Goal: Information Seeking & Learning: Learn about a topic

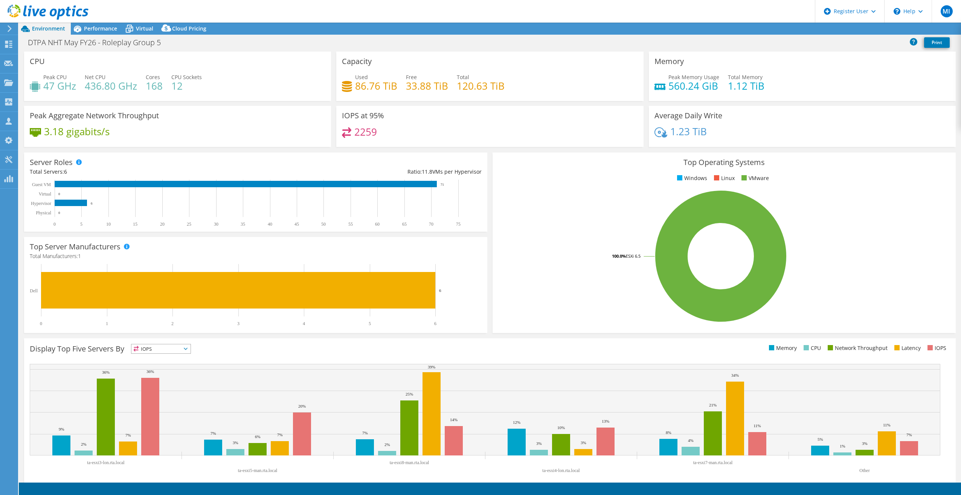
select select "EULondon"
select select "GBP"
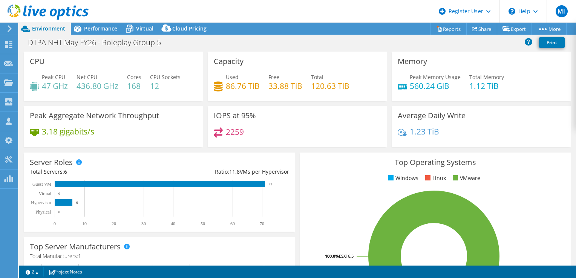
click at [525, 64] on div "Memory Peak Memory Usage 560.24 GiB Total Memory 1.12 TiB" at bounding box center [481, 76] width 179 height 49
click at [105, 32] on span "Performance" at bounding box center [100, 28] width 33 height 7
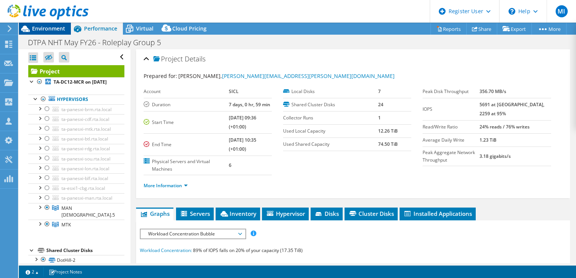
click at [51, 31] on span "Environment" at bounding box center [48, 28] width 33 height 7
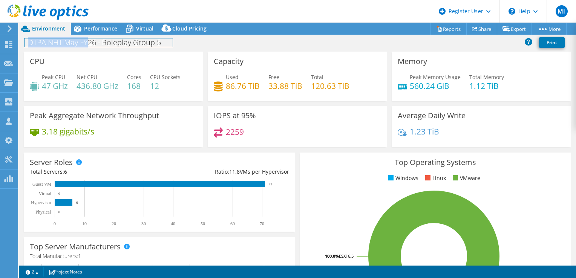
drag, startPoint x: 90, startPoint y: 44, endPoint x: 148, endPoint y: 37, distance: 58.9
click at [148, 37] on div "DTPA NHT May FY26 - Roleplay Group 5 Print" at bounding box center [297, 42] width 557 height 14
click at [145, 43] on h1 "DTPA NHT May FY26 - Roleplay Group 5" at bounding box center [98, 42] width 148 height 8
drag, startPoint x: 128, startPoint y: 42, endPoint x: 30, endPoint y: 41, distance: 98.3
click at [30, 41] on h1 "DTPA NHT May FY26 - Roleplay Group 5" at bounding box center [98, 42] width 148 height 8
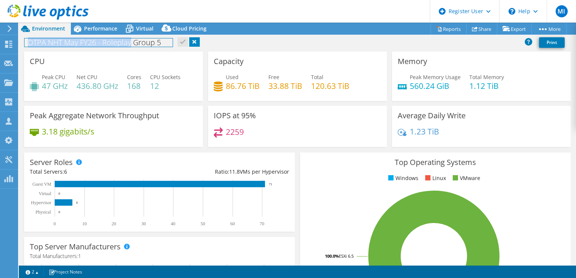
click at [30, 41] on h1 "DTPA NHT May FY26 - Roleplay Group 5" at bounding box center [98, 42] width 148 height 8
click at [235, 154] on div "Server Roles Physical Servers represent bare metal servers that were targets of…" at bounding box center [159, 192] width 270 height 79
drag, startPoint x: 26, startPoint y: 42, endPoint x: 97, endPoint y: 43, distance: 71.2
click at [97, 43] on h1 "DTPA NHT May FY26 - Roleplay Group 5" at bounding box center [98, 42] width 148 height 8
copy h1 "DTPA NHT May FY26"
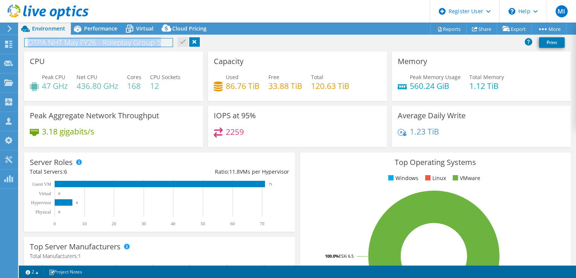
drag, startPoint x: 165, startPoint y: 43, endPoint x: 29, endPoint y: 38, distance: 136.8
click at [29, 38] on h1 "DTPA NHT May FY26 - Roleplay Group 5" at bounding box center [98, 42] width 148 height 8
copy h1 "DTPA NHT May FY26 - Roleplay Group 5"
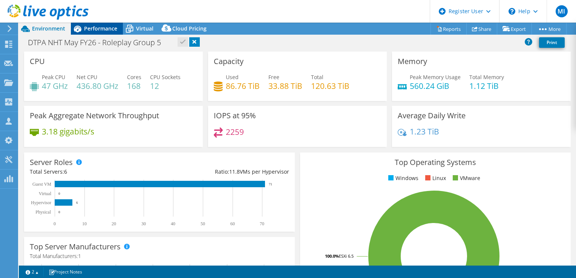
click at [102, 29] on span "Performance" at bounding box center [100, 28] width 33 height 7
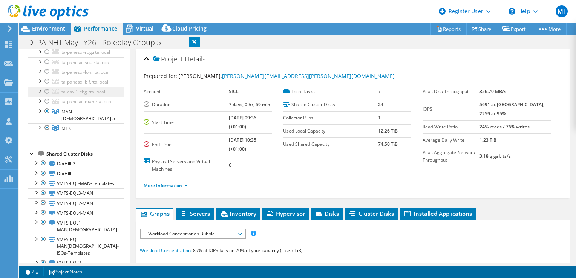
scroll to position [113, 0]
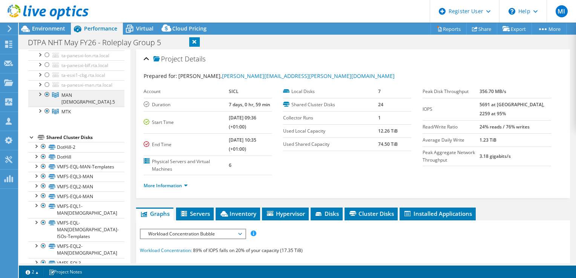
click at [88, 107] on link "MAN [DEMOGRAPHIC_DATA].5" at bounding box center [76, 98] width 96 height 17
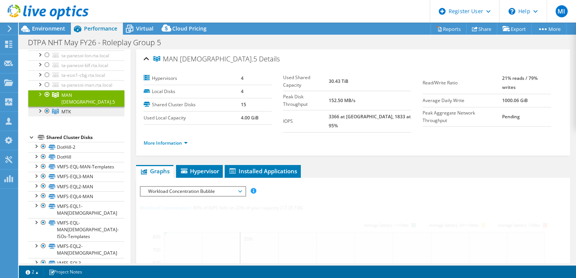
click at [82, 116] on link "MTK" at bounding box center [76, 112] width 96 height 10
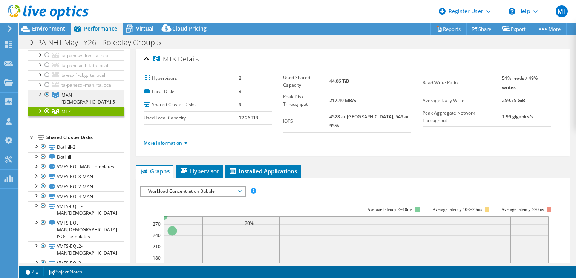
click at [87, 107] on link "MAN [DEMOGRAPHIC_DATA].5" at bounding box center [76, 98] width 96 height 17
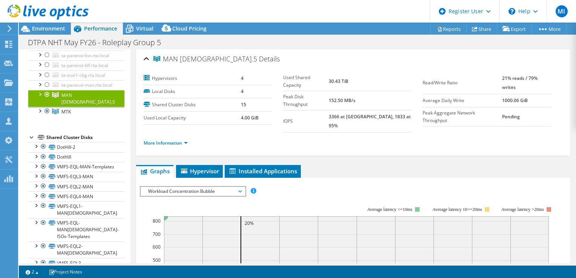
click at [34, 24] on div at bounding box center [44, 12] width 89 height 25
click at [34, 26] on span "Environment" at bounding box center [48, 28] width 33 height 7
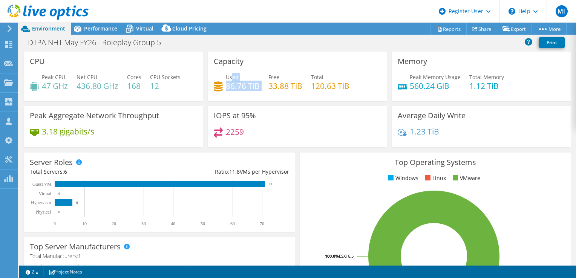
drag, startPoint x: 253, startPoint y: 86, endPoint x: 231, endPoint y: 73, distance: 25.8
click at [231, 73] on div "Used 86.76 TiB Free 33.88 TiB Total 120.63 TiB" at bounding box center [297, 85] width 167 height 24
click at [231, 73] on div "Used 86.76 TiB" at bounding box center [243, 81] width 34 height 17
drag, startPoint x: 228, startPoint y: 73, endPoint x: 253, endPoint y: 76, distance: 25.0
click at [252, 76] on div "Used 86.76 TiB" at bounding box center [243, 81] width 34 height 17
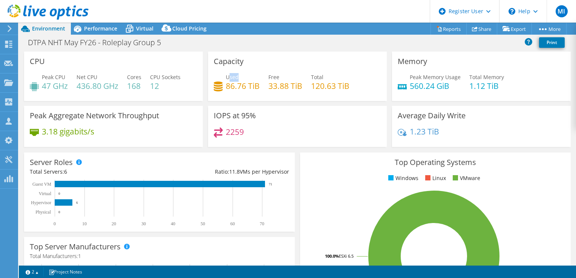
click at [253, 76] on div "Used 86.76 TiB" at bounding box center [243, 81] width 34 height 17
click at [260, 75] on div "Used 86.76 TiB Free 33.88 TiB Total 120.63 TiB" at bounding box center [297, 85] width 167 height 24
click at [90, 17] on header "MI Dell User [PERSON_NAME] [PERSON_NAME][EMAIL_ADDRESS][DOMAIN_NAME] Dell My Pr…" at bounding box center [288, 11] width 576 height 23
click at [92, 28] on span "Performance" at bounding box center [100, 28] width 33 height 7
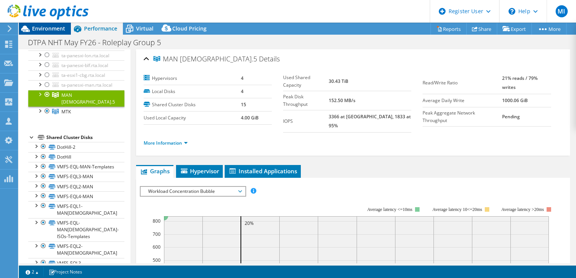
click at [42, 26] on span "Environment" at bounding box center [48, 28] width 33 height 7
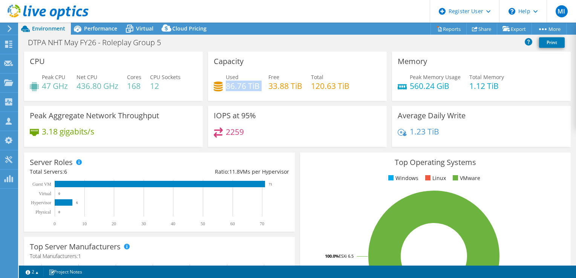
drag, startPoint x: 224, startPoint y: 85, endPoint x: 259, endPoint y: 85, distance: 35.0
click at [259, 85] on div "Used 86.76 TiB Free 33.88 TiB Total 120.63 TiB" at bounding box center [297, 85] width 167 height 24
click at [141, 23] on div "Virtual" at bounding box center [141, 29] width 36 height 12
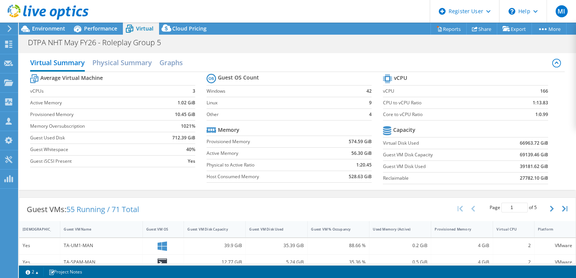
scroll to position [0, 0]
click at [418, 166] on label "Guest VM Disk Used" at bounding box center [437, 167] width 108 height 8
click at [532, 167] on b "39181.62 GiB" at bounding box center [533, 167] width 28 height 8
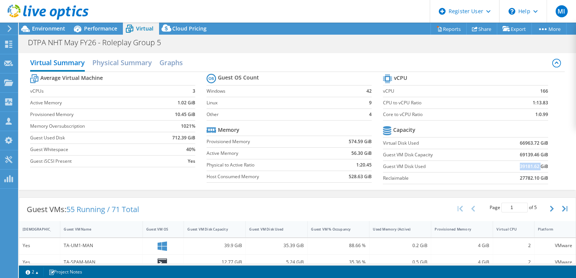
click at [532, 167] on b "39181.62 GiB" at bounding box center [533, 167] width 28 height 8
click at [472, 186] on section "vCPU vCPU 166 CPU to vCPU Ratio 1:13.83 Core to vCPU Ratio 1:0.99 Capacity Virt…" at bounding box center [471, 130] width 176 height 116
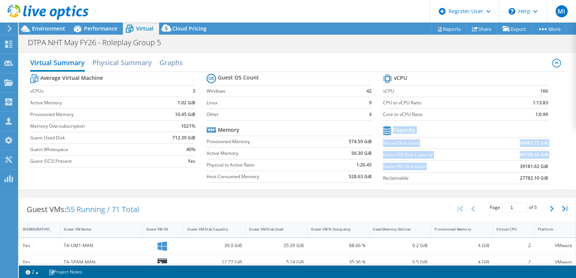
drag, startPoint x: 507, startPoint y: 170, endPoint x: 543, endPoint y: 162, distance: 36.3
click at [543, 162] on section "vCPU vCPU 166 CPU to vCPU Ratio 1:13.83 Core to vCPU Ratio 1:0.99 Capacity Virt…" at bounding box center [471, 130] width 176 height 116
click at [55, 22] on div at bounding box center [44, 12] width 89 height 25
click at [53, 24] on div at bounding box center [44, 12] width 89 height 25
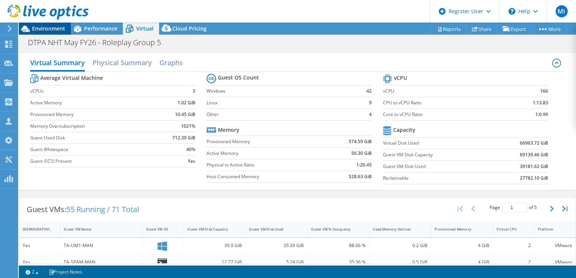
click at [53, 27] on span "Environment" at bounding box center [48, 28] width 33 height 7
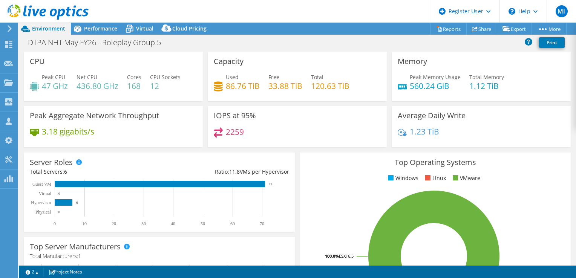
click at [82, 23] on div at bounding box center [44, 12] width 89 height 25
click at [82, 27] on icon at bounding box center [77, 28] width 13 height 13
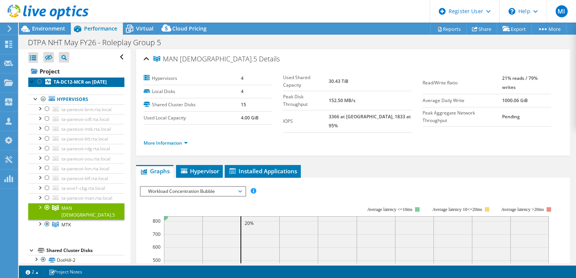
click at [78, 82] on b "TA-DC12-MCR on [DATE]" at bounding box center [79, 82] width 53 height 6
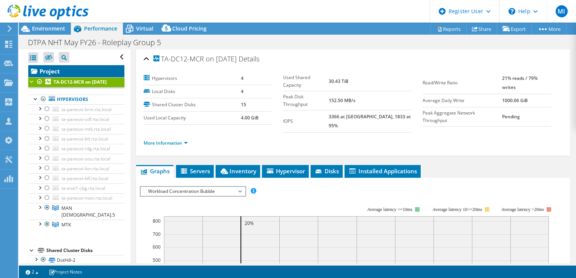
click at [73, 70] on link "Project" at bounding box center [76, 71] width 96 height 12
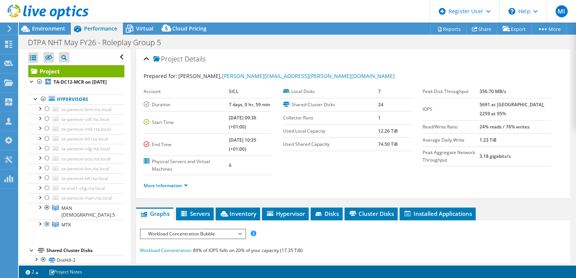
drag, startPoint x: 357, startPoint y: 146, endPoint x: 401, endPoint y: 145, distance: 44.5
click at [401, 145] on tr "Used Shared Capacity 74.50 TiB" at bounding box center [347, 143] width 128 height 13
click at [401, 145] on td "74.50 TiB" at bounding box center [395, 143] width 34 height 13
click at [396, 144] on td "74.50 TiB" at bounding box center [395, 143] width 34 height 13
drag, startPoint x: 395, startPoint y: 144, endPoint x: 368, endPoint y: 142, distance: 27.2
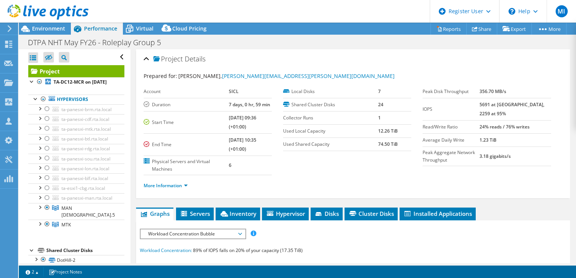
click at [368, 142] on tr "Used Shared Capacity 74.50 TiB" at bounding box center [347, 143] width 128 height 13
click at [368, 141] on label "Used Shared Capacity" at bounding box center [330, 144] width 95 height 8
click at [436, 147] on td "Peak Aggregate Network Throughput" at bounding box center [450, 156] width 57 height 19
drag, startPoint x: 366, startPoint y: 144, endPoint x: 407, endPoint y: 147, distance: 41.2
click at [407, 147] on div "Local Disks 7 Shared Cluster Disks 24 Collector Runs 1 Used Local Capacity 12.2…" at bounding box center [352, 118] width 139 height 66
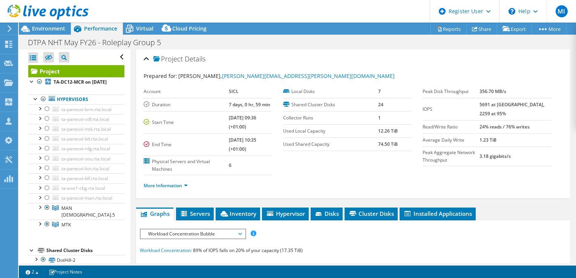
click at [391, 145] on b "74.50 TiB" at bounding box center [388, 144] width 20 height 6
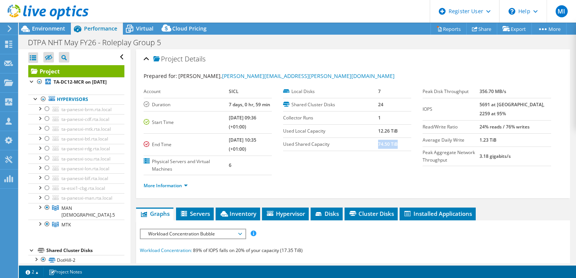
click at [391, 145] on b "74.50 TiB" at bounding box center [388, 144] width 20 height 6
drag, startPoint x: 397, startPoint y: 139, endPoint x: 356, endPoint y: 137, distance: 41.5
click at [356, 137] on tr "Used Shared Capacity 74.50 TiB" at bounding box center [347, 143] width 128 height 13
click at [350, 133] on td "Used Local Capacity" at bounding box center [330, 130] width 95 height 13
drag, startPoint x: 283, startPoint y: 128, endPoint x: 403, endPoint y: 136, distance: 121.2
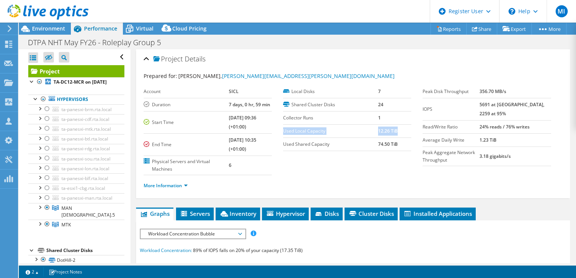
click at [403, 136] on tbody "Local Disks 7 Shared Cluster Disks 24 Collector Runs 1 Used Local Capacity 12.2…" at bounding box center [347, 118] width 128 height 66
click at [403, 135] on td "12.26 TiB" at bounding box center [395, 130] width 34 height 13
click at [386, 121] on td "1" at bounding box center [395, 117] width 34 height 13
drag, startPoint x: 357, startPoint y: 122, endPoint x: 98, endPoint y: 297, distance: 312.7
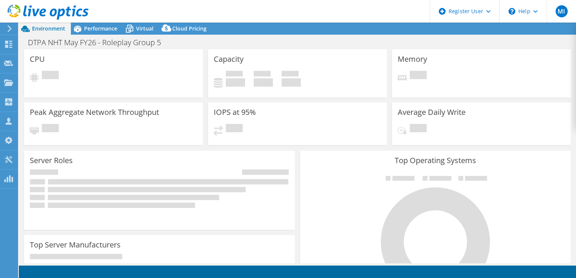
select select "EULondon"
select select "EUR"
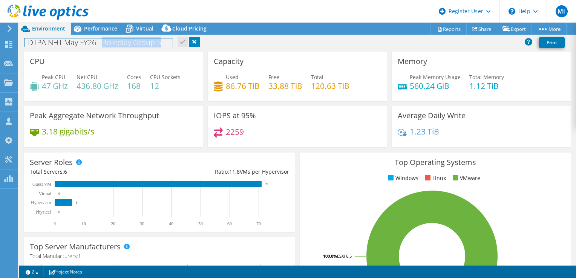
drag, startPoint x: 163, startPoint y: 44, endPoint x: 104, endPoint y: 45, distance: 59.5
click at [104, 45] on h1 "DTPA NHT May FY26 - Roleplay Group 5" at bounding box center [98, 42] width 148 height 8
copy h1 "Roleplay Group 5"
click at [234, 42] on div "DTPA NHT May FY26 - Roleplay Group 5 Print" at bounding box center [297, 42] width 557 height 14
click at [193, 42] on link at bounding box center [194, 41] width 11 height 9
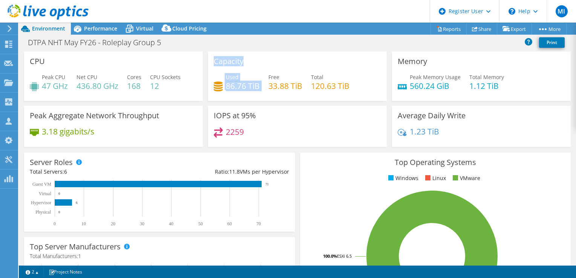
drag, startPoint x: 259, startPoint y: 88, endPoint x: 209, endPoint y: 61, distance: 56.8
click at [209, 61] on div "Capacity Used 86.76 TiB Free 33.88 TiB Total 120.63 TiB" at bounding box center [297, 76] width 179 height 49
drag, startPoint x: 209, startPoint y: 61, endPoint x: 250, endPoint y: 111, distance: 64.2
click at [250, 111] on h3 "IOPS at 95%" at bounding box center [235, 115] width 42 height 8
drag, startPoint x: 250, startPoint y: 111, endPoint x: 254, endPoint y: 96, distance: 15.3
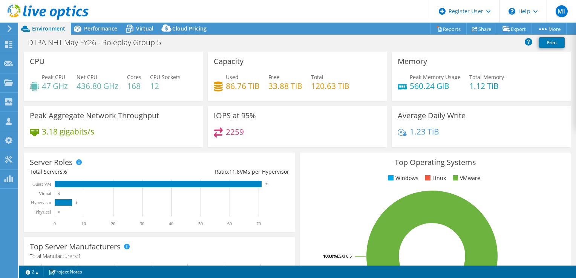
click at [254, 96] on div "Used 86.76 TiB Free 33.88 TiB Total 120.63 TiB" at bounding box center [297, 85] width 167 height 24
drag, startPoint x: 257, startPoint y: 88, endPoint x: 209, endPoint y: 59, distance: 55.7
click at [209, 59] on div "Capacity Used 86.76 TiB Free 33.88 TiB Total 120.63 TiB" at bounding box center [297, 76] width 179 height 49
drag, startPoint x: 209, startPoint y: 59, endPoint x: 251, endPoint y: 94, distance: 54.8
click at [251, 94] on div "Used 86.76 TiB Free 33.88 TiB Total 120.63 TiB" at bounding box center [297, 85] width 167 height 24
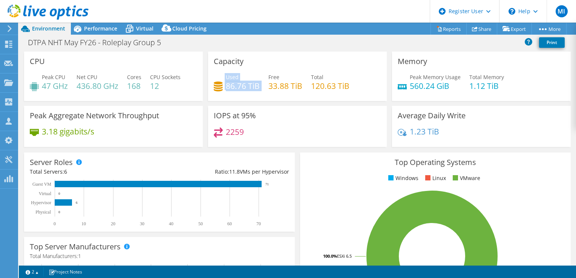
drag, startPoint x: 264, startPoint y: 89, endPoint x: 221, endPoint y: 70, distance: 47.2
click at [221, 70] on div "Capacity Used 86.76 TiB Free 33.88 TiB Total 120.63 TiB" at bounding box center [297, 76] width 179 height 49
click at [221, 73] on div "Used 86.76 TiB" at bounding box center [237, 81] width 46 height 17
click at [226, 76] on span "Used" at bounding box center [232, 76] width 13 height 7
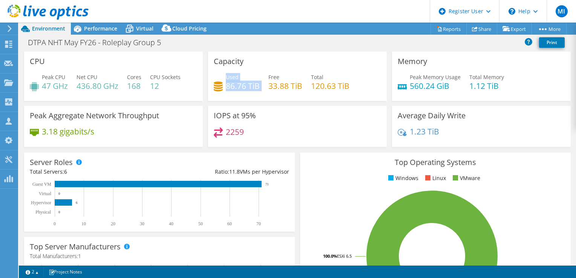
drag, startPoint x: 224, startPoint y: 76, endPoint x: 255, endPoint y: 88, distance: 33.2
click at [255, 88] on div "Used 86.76 TiB" at bounding box center [243, 81] width 34 height 17
click at [255, 88] on h4 "86.76 TiB" at bounding box center [243, 86] width 34 height 8
click at [257, 88] on h4 "86.76 TiB" at bounding box center [243, 86] width 34 height 8
drag, startPoint x: 254, startPoint y: 87, endPoint x: 211, endPoint y: 72, distance: 45.9
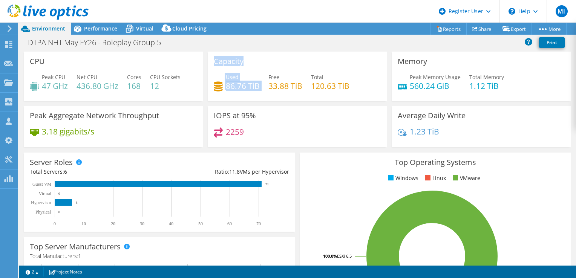
click at [211, 72] on div "Capacity Used 86.76 TiB Free 33.88 TiB Total 120.63 TiB" at bounding box center [297, 76] width 179 height 49
click at [211, 73] on div "Capacity Used 86.76 TiB Free 33.88 TiB Total 120.63 TiB" at bounding box center [297, 76] width 179 height 49
drag, startPoint x: 217, startPoint y: 82, endPoint x: 243, endPoint y: 81, distance: 26.0
click at [243, 81] on div "Capacity Used 86.76 TiB Free 33.88 TiB Total 120.63 TiB" at bounding box center [297, 76] width 179 height 49
drag, startPoint x: 258, startPoint y: 85, endPoint x: 220, endPoint y: 73, distance: 40.2
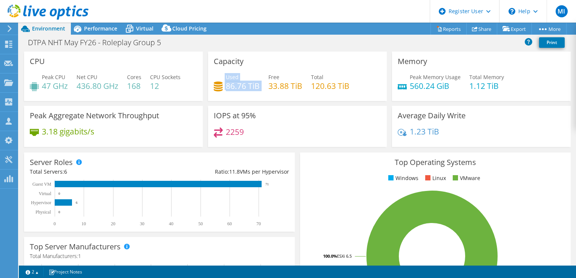
click at [220, 73] on div "Used 86.76 TiB Free 33.88 TiB Total 120.63 TiB" at bounding box center [297, 85] width 167 height 24
click at [220, 75] on div "Used 86.76 TiB" at bounding box center [237, 81] width 46 height 17
drag, startPoint x: 239, startPoint y: 83, endPoint x: 260, endPoint y: 90, distance: 22.0
click at [260, 90] on div "Used 86.76 TiB Free 33.88 TiB Total 120.63 TiB" at bounding box center [297, 85] width 167 height 24
click at [258, 90] on div "Used 86.76 TiB Free 33.88 TiB Total 120.63 TiB" at bounding box center [297, 85] width 167 height 24
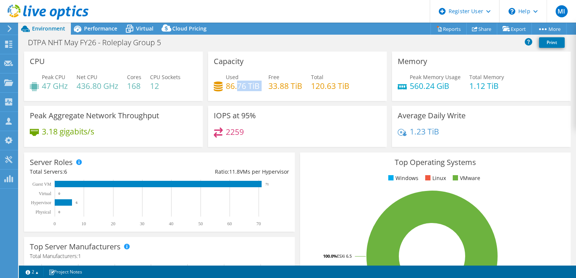
click at [259, 89] on div "Used 86.76 TiB Free 33.88 TiB Total 120.63 TiB" at bounding box center [297, 85] width 167 height 24
click at [258, 87] on div "Used 86.76 TiB Free 33.88 TiB Total 120.63 TiB" at bounding box center [297, 85] width 167 height 24
click at [259, 83] on div "Used 86.76 TiB Free 33.88 TiB Total 120.63 TiB" at bounding box center [297, 85] width 167 height 24
click at [258, 84] on div "Used 86.76 TiB Free 33.88 TiB Total 120.63 TiB" at bounding box center [297, 85] width 167 height 24
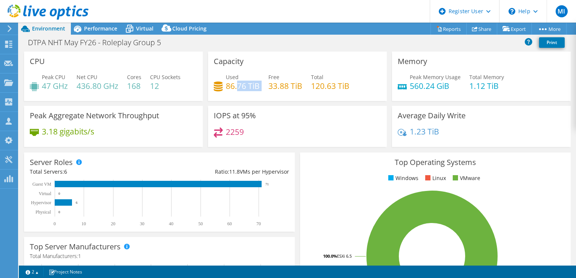
click at [255, 82] on h4 "86.76 TiB" at bounding box center [243, 86] width 34 height 8
drag, startPoint x: 252, startPoint y: 83, endPoint x: 249, endPoint y: 83, distance: 3.8
click at [249, 83] on h4 "86.76 TiB" at bounding box center [243, 86] width 34 height 8
click at [256, 86] on h4 "86.76 TiB" at bounding box center [243, 86] width 34 height 8
drag, startPoint x: 223, startPoint y: 87, endPoint x: 310, endPoint y: 91, distance: 87.9
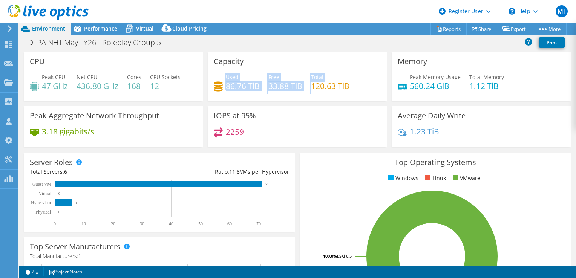
click at [310, 91] on div "Used 86.76 TiB Free 33.88 TiB Total 120.63 TiB" at bounding box center [297, 85] width 167 height 24
click at [253, 85] on h4 "86.76 TiB" at bounding box center [243, 86] width 34 height 8
click at [253, 82] on h4 "86.76 TiB" at bounding box center [243, 86] width 34 height 8
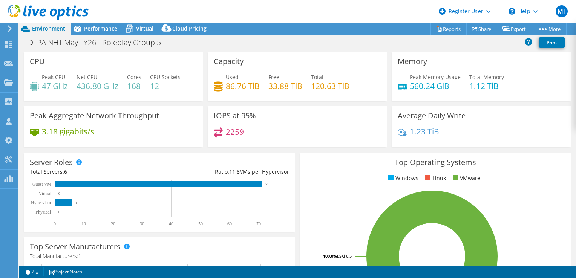
click at [241, 74] on div "Used 86.76 TiB" at bounding box center [243, 81] width 34 height 17
drag, startPoint x: 226, startPoint y: 76, endPoint x: 259, endPoint y: 91, distance: 36.2
click at [259, 91] on div "Used 86.76 TiB Free 33.88 TiB Total 120.63 TiB" at bounding box center [297, 85] width 167 height 24
click at [260, 89] on div "Used 86.76 TiB Free 33.88 TiB Total 120.63 TiB" at bounding box center [297, 85] width 167 height 24
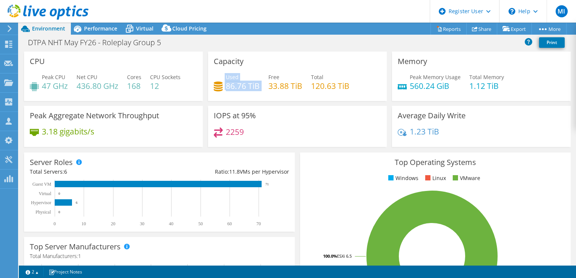
drag, startPoint x: 258, startPoint y: 82, endPoint x: 223, endPoint y: 75, distance: 35.8
click at [223, 75] on div "Used 86.76 TiB Free 33.88 TiB Total 120.63 TiB" at bounding box center [297, 85] width 167 height 24
drag, startPoint x: 223, startPoint y: 75, endPoint x: 229, endPoint y: 87, distance: 13.8
click at [228, 86] on h4 "86.76 TiB" at bounding box center [243, 86] width 34 height 8
click at [234, 102] on div "Capacity Used 86.76 TiB Free 33.88 TiB Total 120.63 TiB" at bounding box center [297, 79] width 184 height 54
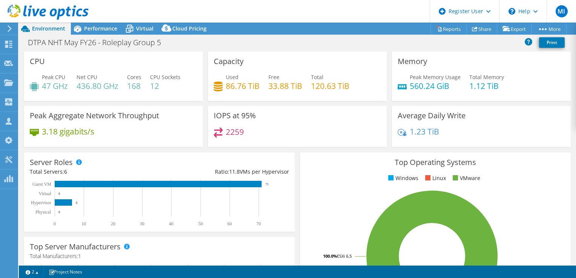
click at [279, 130] on div "2259" at bounding box center [297, 135] width 167 height 16
click at [277, 136] on div "2259" at bounding box center [297, 135] width 167 height 16
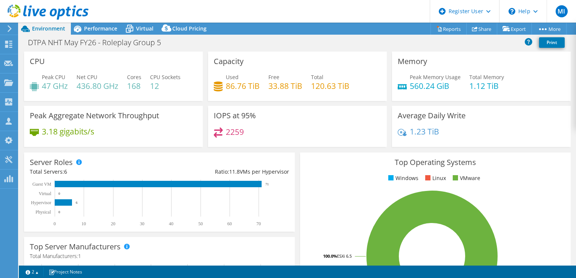
click at [309, 151] on div "Top Operating Systems Windows Linux VMware 100.0% ESXi 6.5" at bounding box center [435, 243] width 276 height 186
drag, startPoint x: 89, startPoint y: 80, endPoint x: 179, endPoint y: 90, distance: 90.9
click at [180, 90] on div "Peak CPU 47 GHz Net CPU 436.80 GHz Cores 168 CPU Sockets 12" at bounding box center [113, 85] width 167 height 24
click at [178, 90] on div "Peak CPU 47 GHz Net CPU 436.80 GHz Cores 168 CPU Sockets 12" at bounding box center [113, 85] width 167 height 24
click at [177, 90] on div "Peak CPU 47 GHz Net CPU 436.80 GHz Cores 168 CPU Sockets 12" at bounding box center [113, 85] width 167 height 24
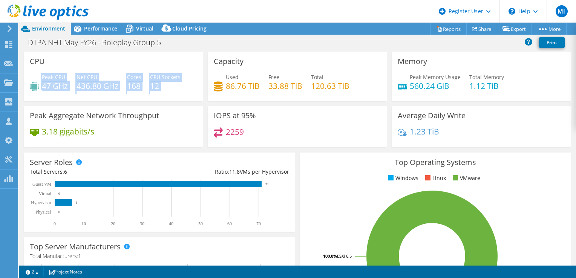
drag, startPoint x: 177, startPoint y: 90, endPoint x: 43, endPoint y: 63, distance: 136.4
click at [43, 63] on div "CPU Peak CPU 47 GHz Net CPU 436.80 GHz Cores 168 CPU Sockets 12" at bounding box center [113, 76] width 179 height 49
drag, startPoint x: 43, startPoint y: 63, endPoint x: 51, endPoint y: 64, distance: 7.9
click at [50, 64] on div "CPU Peak CPU 47 GHz Net CPU 436.80 GHz Cores 168 CPU Sockets 12" at bounding box center [113, 76] width 179 height 49
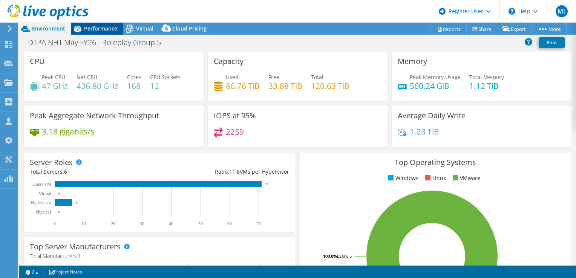
click at [90, 31] on span "Performance" at bounding box center [100, 28] width 33 height 7
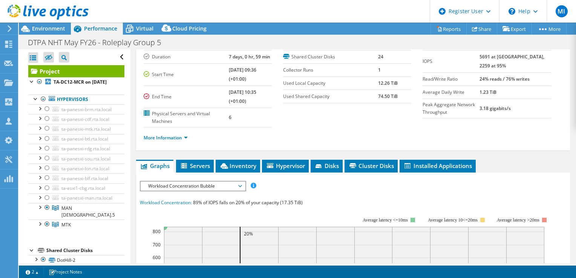
scroll to position [38, 0]
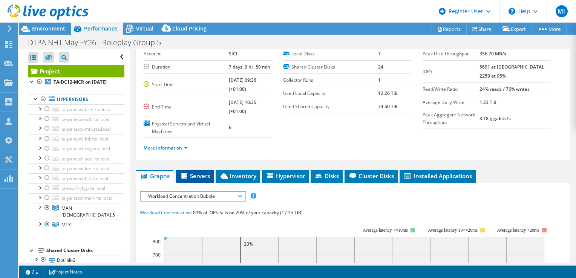
click at [195, 172] on span "Servers" at bounding box center [195, 176] width 30 height 8
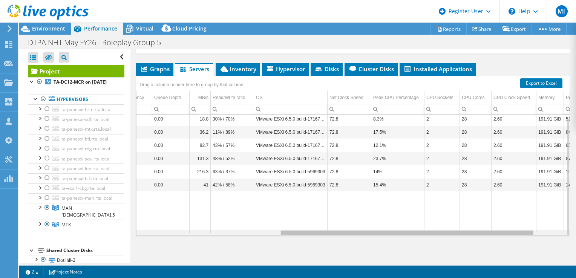
scroll to position [0, 0]
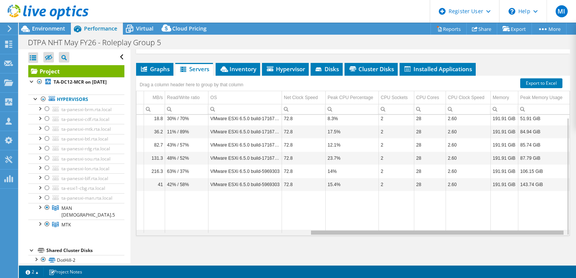
drag, startPoint x: 350, startPoint y: 231, endPoint x: 556, endPoint y: 226, distance: 206.9
click at [556, 226] on body "MI Dell User [PERSON_NAME] [PERSON_NAME][EMAIL_ADDRESS][DOMAIN_NAME] Dell My Pr…" at bounding box center [288, 139] width 576 height 278
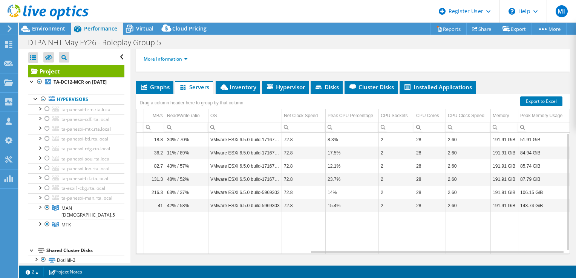
scroll to position [107, 0]
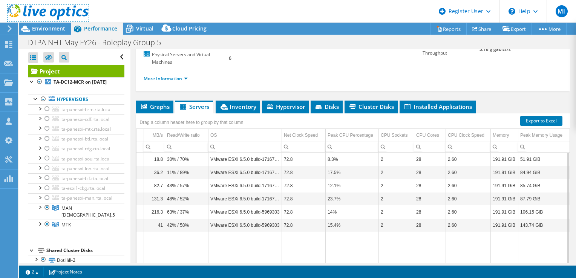
drag, startPoint x: 47, startPoint y: 18, endPoint x: 44, endPoint y: 23, distance: 6.1
click at [47, 18] on icon at bounding box center [48, 12] width 81 height 15
click at [44, 26] on span "Environment" at bounding box center [48, 28] width 33 height 7
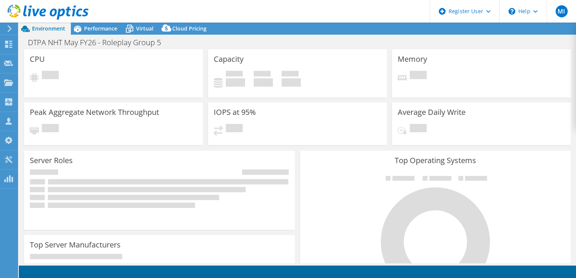
select select "EULondon"
select select "EUR"
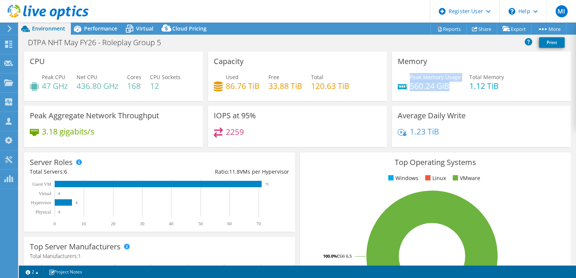
drag, startPoint x: 405, startPoint y: 87, endPoint x: 453, endPoint y: 87, distance: 47.8
click at [453, 87] on div "Peak Memory Usage 560.24 GiB" at bounding box center [428, 81] width 63 height 17
drag, startPoint x: 453, startPoint y: 87, endPoint x: 449, endPoint y: 87, distance: 4.2
click at [449, 87] on h4 "560.24 GiB" at bounding box center [434, 86] width 51 height 8
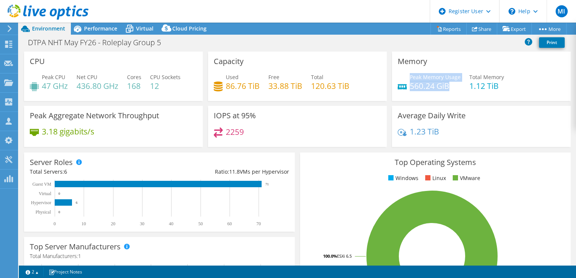
click at [445, 89] on h4 "560.24 GiB" at bounding box center [434, 86] width 51 height 8
click at [445, 88] on h4 "560.24 GiB" at bounding box center [434, 86] width 51 height 8
drag, startPoint x: 445, startPoint y: 88, endPoint x: 441, endPoint y: 84, distance: 5.6
click at [441, 84] on h4 "560.24 GiB" at bounding box center [434, 86] width 51 height 8
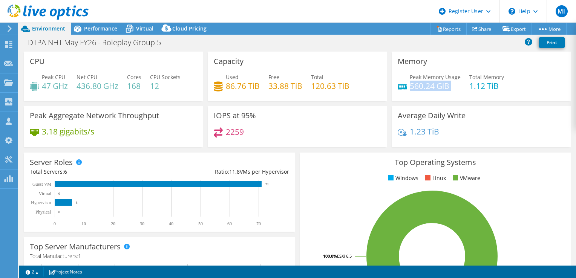
click at [441, 84] on h4 "560.24 GiB" at bounding box center [434, 86] width 51 height 8
drag, startPoint x: 441, startPoint y: 84, endPoint x: 446, endPoint y: 88, distance: 6.4
click at [446, 88] on h4 "560.24 GiB" at bounding box center [434, 86] width 51 height 8
click at [449, 86] on h4 "560.24 GiB" at bounding box center [434, 86] width 51 height 8
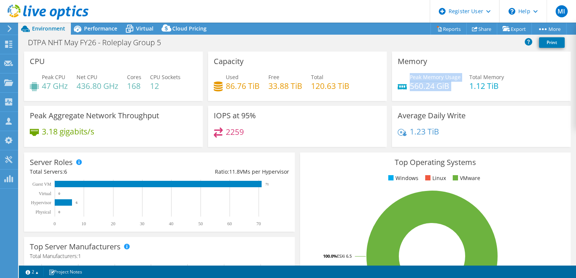
drag, startPoint x: 449, startPoint y: 87, endPoint x: 406, endPoint y: 75, distance: 44.2
click at [409, 75] on div "Peak Memory Usage 560.24 GiB" at bounding box center [434, 81] width 51 height 17
click at [409, 74] on span "Peak Memory Usage" at bounding box center [434, 76] width 51 height 7
click at [458, 82] on div "Peak Memory Usage 560.24 GiB Total Memory 1.12 TiB" at bounding box center [480, 85] width 167 height 24
drag, startPoint x: 452, startPoint y: 88, endPoint x: 405, endPoint y: 74, distance: 49.1
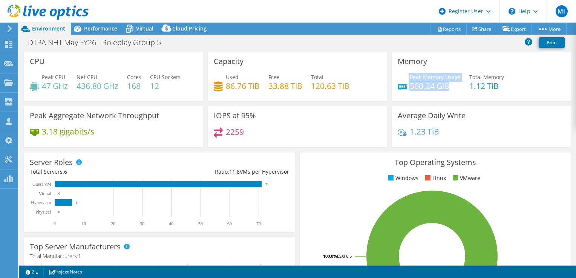
click at [405, 74] on div "Peak Memory Usage 560.24 GiB" at bounding box center [428, 81] width 63 height 17
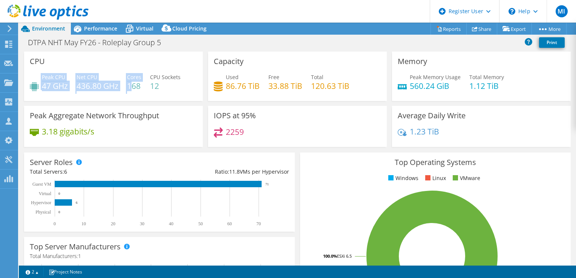
drag, startPoint x: 40, startPoint y: 76, endPoint x: 129, endPoint y: 87, distance: 90.3
click at [130, 87] on div "Peak CPU 47 GHz Net CPU 436.80 GHz Cores 168 CPU Sockets 12" at bounding box center [113, 85] width 167 height 24
click at [129, 87] on h4 "168" at bounding box center [134, 86] width 14 height 8
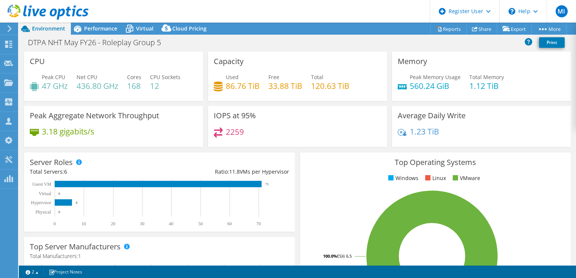
drag, startPoint x: 129, startPoint y: 87, endPoint x: 115, endPoint y: 89, distance: 14.5
click at [115, 89] on h4 "436.80 GHz" at bounding box center [97, 86] width 42 height 8
drag, startPoint x: 67, startPoint y: 85, endPoint x: 42, endPoint y: 75, distance: 27.0
click at [42, 75] on div "Peak CPU 47 GHz" at bounding box center [55, 81] width 26 height 17
click at [42, 75] on span "Peak CPU" at bounding box center [53, 76] width 23 height 7
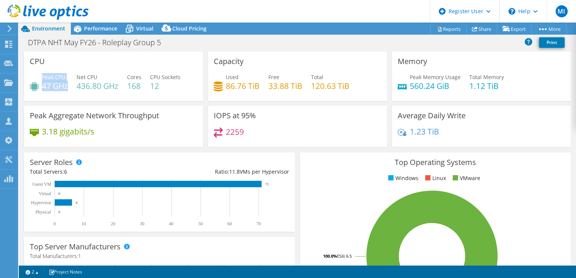
click at [42, 74] on span "Peak CPU" at bounding box center [53, 76] width 23 height 7
copy div "Peak CPU 47 GHz"
click at [535, 77] on div "Peak Memory Usage 560.24 GiB Total Memory 1.12 TiB" at bounding box center [480, 85] width 167 height 24
drag, startPoint x: 405, startPoint y: 76, endPoint x: 445, endPoint y: 87, distance: 42.1
click at [445, 87] on div "Peak Memory Usage 560.24 GiB" at bounding box center [428, 81] width 63 height 17
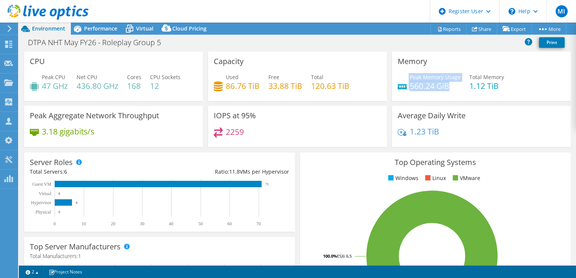
copy div "Peak Memory Usage 560.24 GiB"
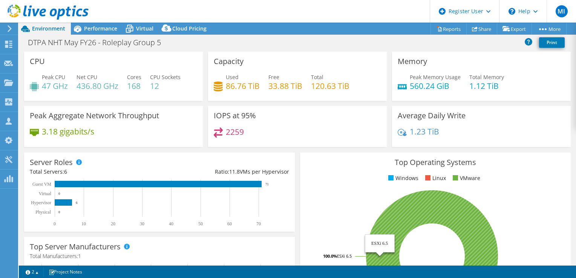
click at [518, 112] on div "Average Daily Write 1.23 TiB" at bounding box center [481, 126] width 179 height 41
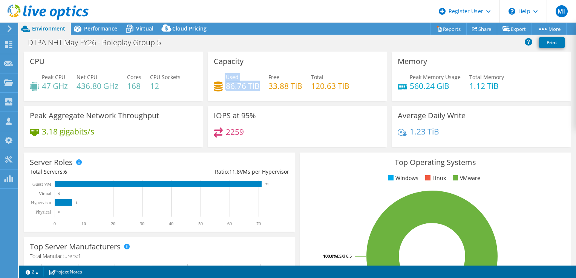
drag, startPoint x: 223, startPoint y: 74, endPoint x: 257, endPoint y: 88, distance: 36.7
click at [257, 88] on div "Used 86.76 TiB" at bounding box center [237, 81] width 46 height 17
drag, startPoint x: 257, startPoint y: 88, endPoint x: 255, endPoint y: 92, distance: 3.9
click at [255, 92] on div "Used 86.76 TiB Free 33.88 TiB Total 120.63 TiB" at bounding box center [297, 85] width 167 height 24
click at [84, 27] on icon at bounding box center [77, 28] width 13 height 13
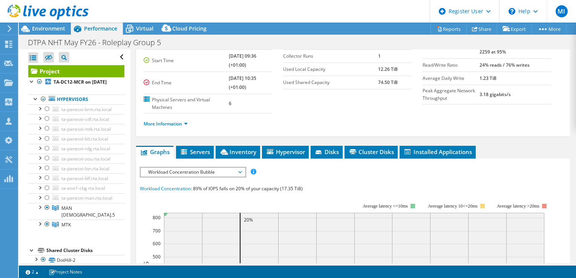
scroll to position [151, 0]
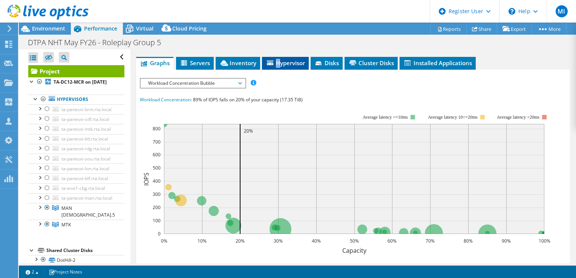
click at [278, 61] on span "Hypervisor" at bounding box center [285, 63] width 39 height 8
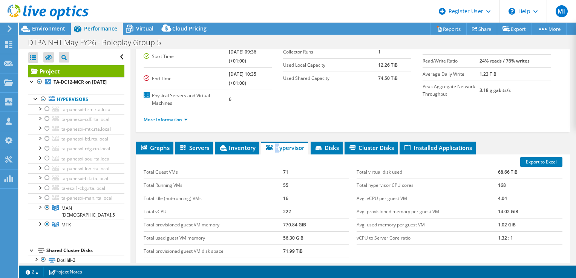
scroll to position [113, 0]
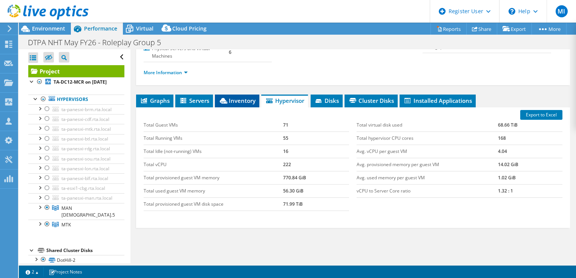
click at [245, 103] on li "Inventory" at bounding box center [237, 101] width 44 height 13
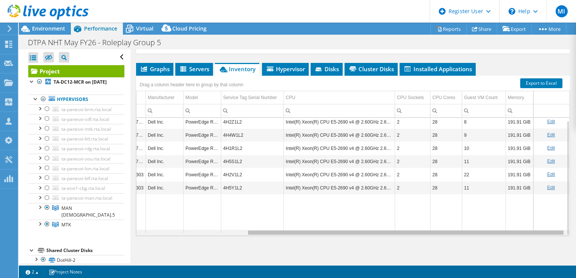
scroll to position [3, 122]
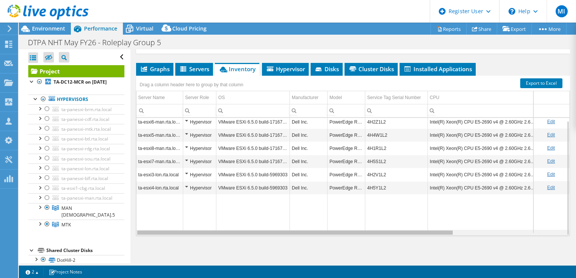
drag, startPoint x: 268, startPoint y: 232, endPoint x: 250, endPoint y: 204, distance: 33.3
click at [250, 204] on body "MI Dell User [PERSON_NAME] [PERSON_NAME][EMAIL_ADDRESS][DOMAIN_NAME] Dell My Pr…" at bounding box center [288, 139] width 576 height 278
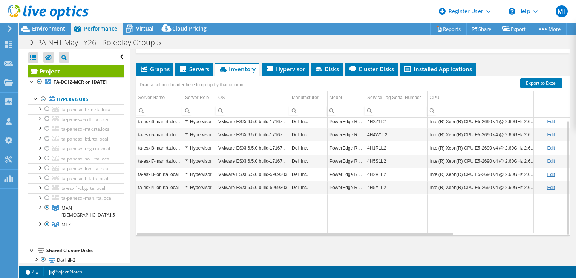
click at [344, 129] on td "PowerEdge R630" at bounding box center [346, 134] width 38 height 13
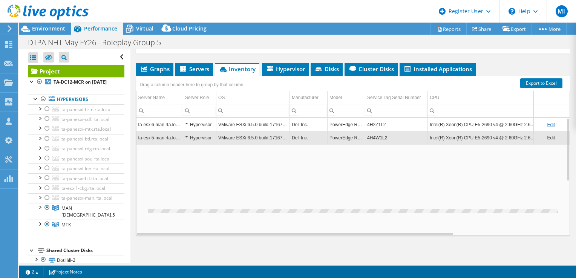
click at [344, 124] on td "PowerEdge R630" at bounding box center [346, 124] width 38 height 13
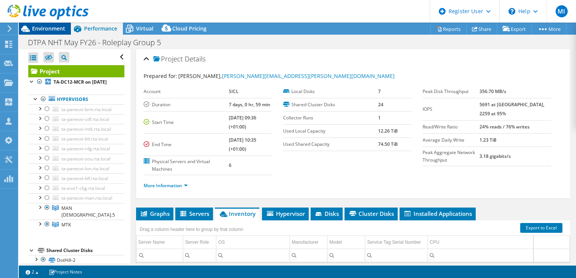
click at [55, 29] on span "Environment" at bounding box center [48, 28] width 33 height 7
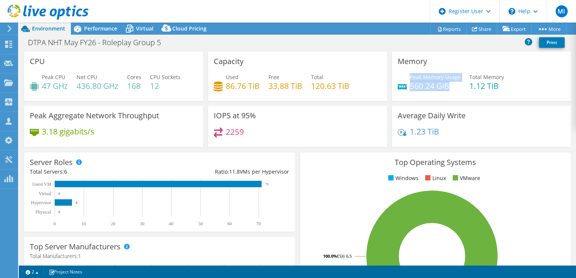
drag, startPoint x: 412, startPoint y: 78, endPoint x: 447, endPoint y: 88, distance: 36.6
click at [447, 88] on div "Peak Memory Usage 560.24 GiB" at bounding box center [434, 81] width 51 height 17
click at [449, 89] on h4 "560.24 GiB" at bounding box center [434, 86] width 51 height 8
click at [87, 31] on span "Performance" at bounding box center [100, 28] width 33 height 7
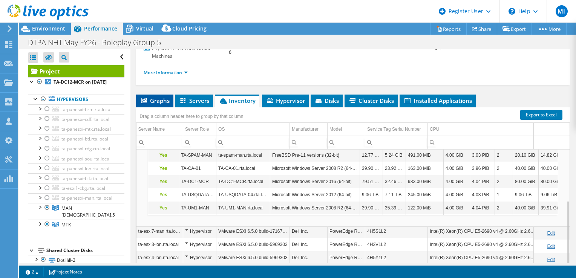
click at [158, 100] on span "Graphs" at bounding box center [155, 101] width 30 height 8
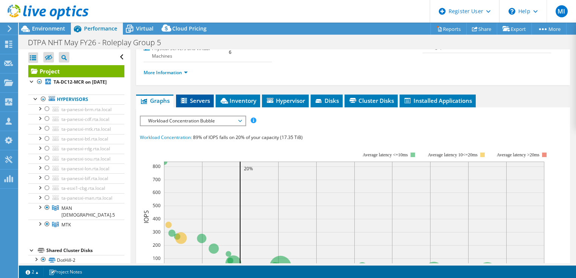
click at [194, 97] on span "Servers" at bounding box center [195, 101] width 30 height 8
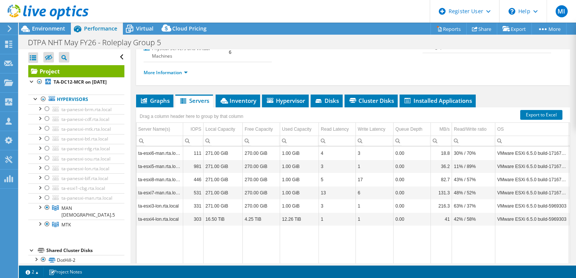
drag, startPoint x: 376, startPoint y: 246, endPoint x: 456, endPoint y: 243, distance: 80.3
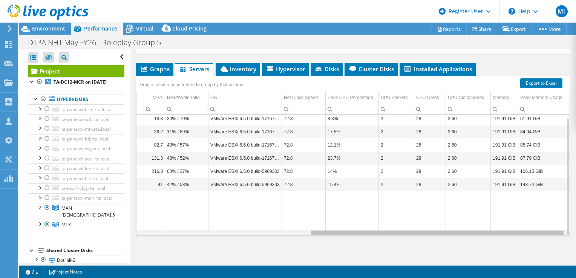
drag, startPoint x: 379, startPoint y: 232, endPoint x: 577, endPoint y: 233, distance: 197.8
click at [575, 233] on html "MI Dell User [PERSON_NAME] [PERSON_NAME][EMAIL_ADDRESS][DOMAIN_NAME] Dell My Pr…" at bounding box center [288, 139] width 576 height 278
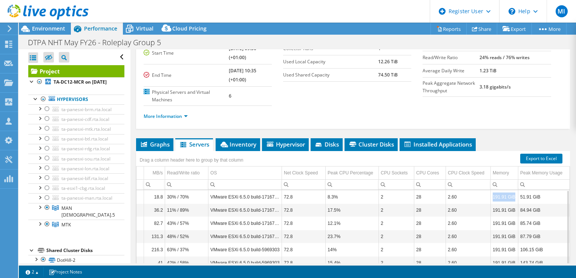
drag, startPoint x: 487, startPoint y: 195, endPoint x: 509, endPoint y: 196, distance: 22.6
click at [509, 196] on td "191.91 GiB" at bounding box center [503, 196] width 27 height 13
copy td "191.91 GiB"
click at [65, 29] on div "Environment" at bounding box center [45, 29] width 52 height 12
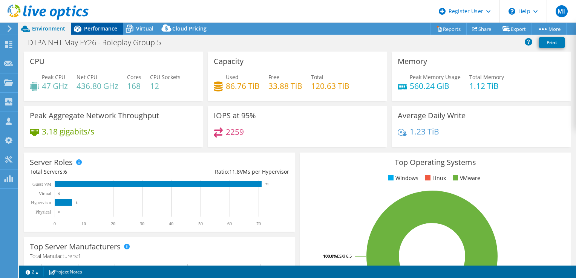
click at [89, 28] on span "Performance" at bounding box center [100, 28] width 33 height 7
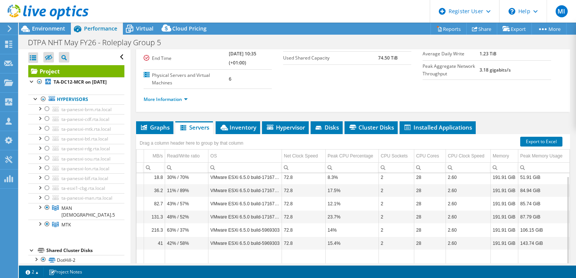
scroll to position [107, 0]
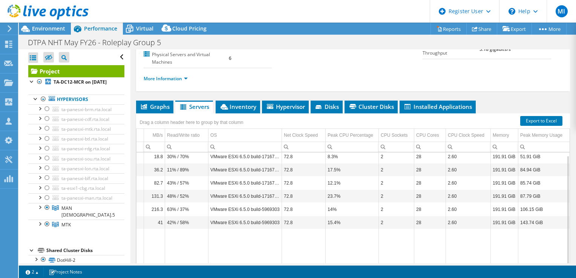
click at [328, 78] on ul "More Information" at bounding box center [353, 78] width 418 height 10
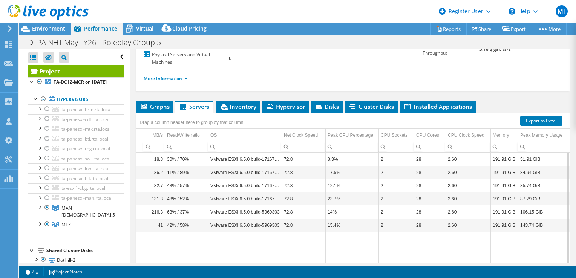
drag, startPoint x: 477, startPoint y: 254, endPoint x: 373, endPoint y: 230, distance: 106.4
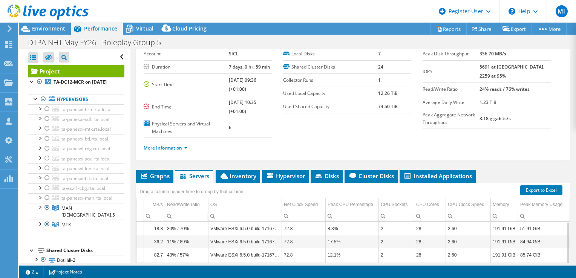
scroll to position [0, 0]
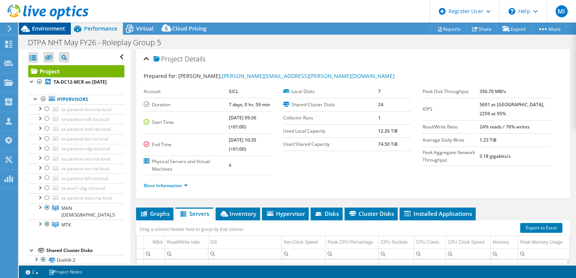
click at [53, 31] on span "Environment" at bounding box center [48, 28] width 33 height 7
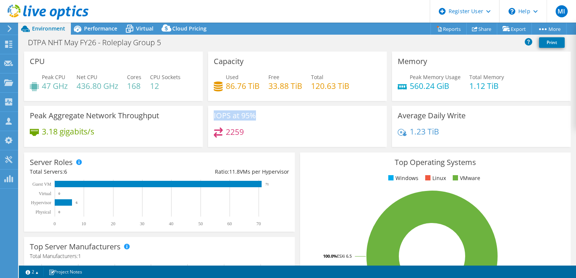
drag, startPoint x: 212, startPoint y: 115, endPoint x: 279, endPoint y: 120, distance: 67.6
click at [279, 120] on div "IOPS at 95% 2259" at bounding box center [297, 126] width 179 height 41
click at [82, 28] on icon at bounding box center [77, 28] width 13 height 13
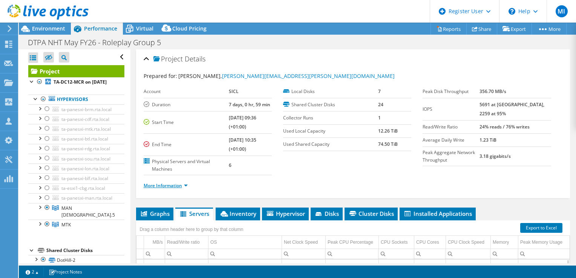
click at [177, 182] on link "More Information" at bounding box center [166, 185] width 44 height 6
click at [175, 185] on link "More Information" at bounding box center [166, 185] width 44 height 6
click at [182, 185] on link "More Information" at bounding box center [166, 185] width 44 height 6
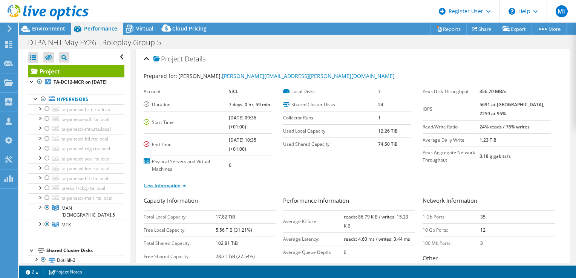
click at [171, 182] on link "Less Information" at bounding box center [165, 185] width 43 height 6
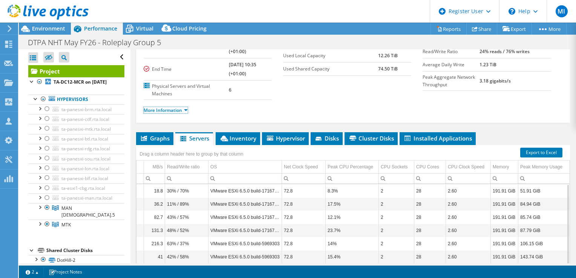
scroll to position [113, 0]
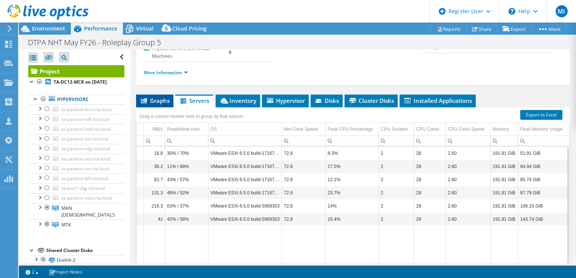
click at [166, 105] on li "Graphs" at bounding box center [154, 101] width 37 height 13
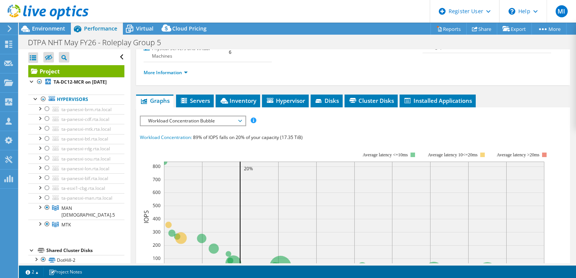
click at [214, 98] on ul "Graphs Servers Inventory Hypervisor Disks Cluster Disks Installed Applications" at bounding box center [353, 101] width 434 height 13
click at [246, 102] on span "Inventory" at bounding box center [237, 101] width 37 height 8
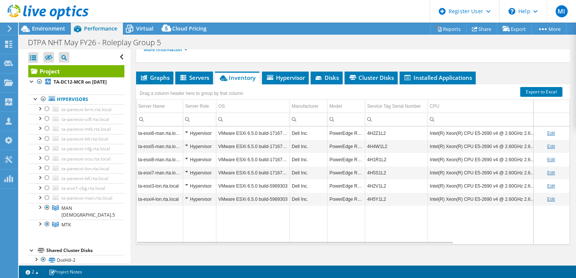
scroll to position [145, 0]
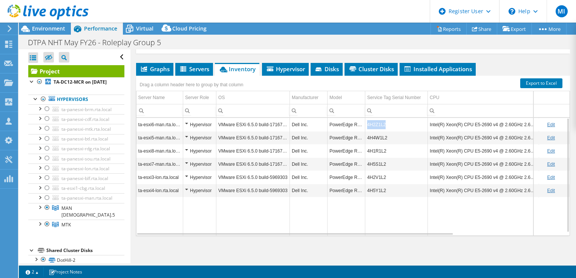
drag, startPoint x: 387, startPoint y: 125, endPoint x: 365, endPoint y: 125, distance: 21.5
click at [365, 125] on td "4H2Z1L2" at bounding box center [396, 124] width 63 height 13
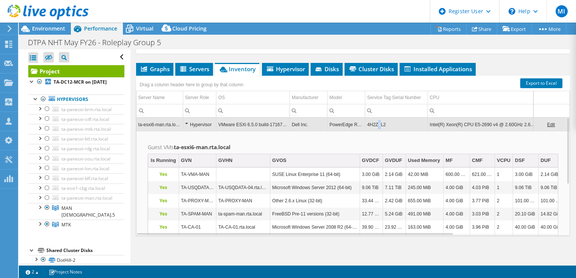
drag, startPoint x: 370, startPoint y: 124, endPoint x: 379, endPoint y: 124, distance: 9.0
click at [379, 124] on td "4H2Z1L2" at bounding box center [396, 124] width 63 height 13
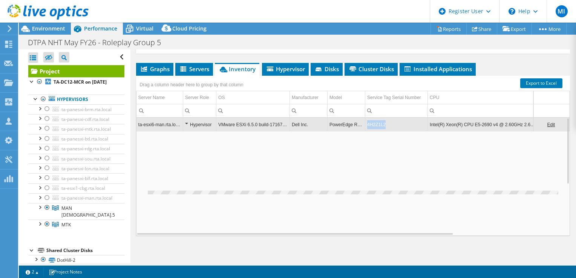
click at [379, 124] on td "4H2Z1L2" at bounding box center [396, 124] width 63 height 13
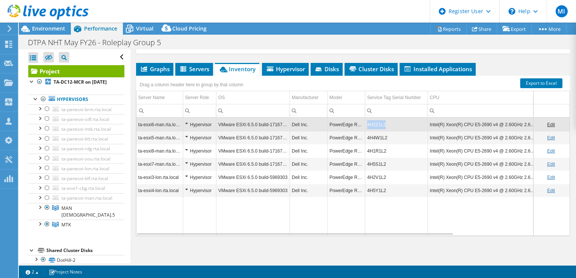
click at [379, 124] on td "4H2Z1L2" at bounding box center [396, 124] width 63 height 13
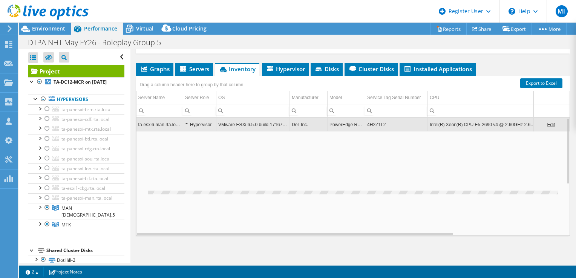
click at [379, 124] on td "4H2Z1L2" at bounding box center [396, 124] width 63 height 13
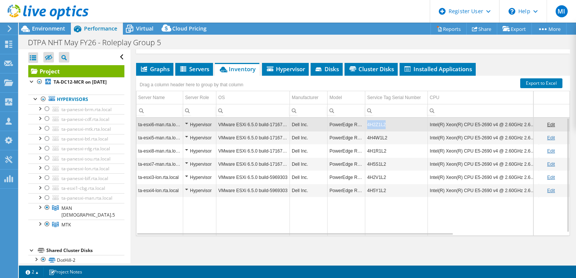
copy td "4H2Z1L2"
drag, startPoint x: 387, startPoint y: 124, endPoint x: 367, endPoint y: 126, distance: 20.1
click at [367, 126] on td "4H2Z1L2" at bounding box center [396, 124] width 63 height 13
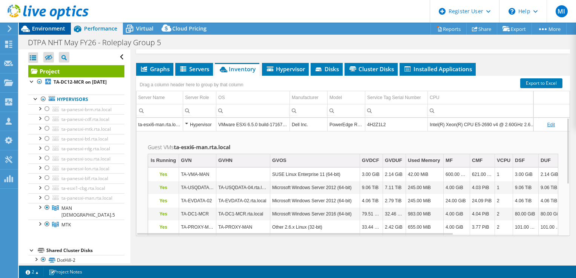
click at [42, 26] on span "Environment" at bounding box center [48, 28] width 33 height 7
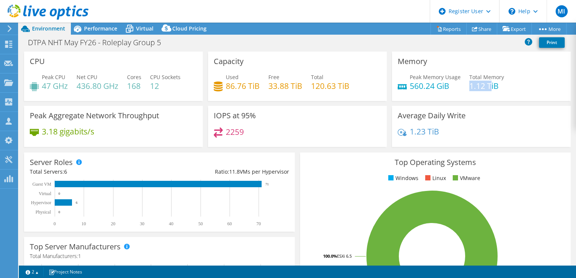
drag, startPoint x: 467, startPoint y: 90, endPoint x: 485, endPoint y: 86, distance: 18.4
click at [485, 86] on h4 "1.12 TiB" at bounding box center [486, 86] width 35 height 8
click at [136, 30] on span "Virtual" at bounding box center [144, 28] width 17 height 7
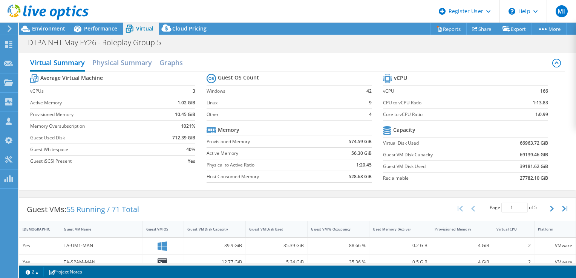
click at [406, 76] on tr "vCPU" at bounding box center [465, 78] width 165 height 13
drag, startPoint x: 380, startPoint y: 100, endPoint x: 547, endPoint y: 103, distance: 166.9
click at [547, 103] on section "vCPU vCPU 166 CPU to vCPU Ratio 1:13.83 Core to vCPU Ratio 1:0.99 Capacity Virt…" at bounding box center [471, 130] width 176 height 116
click at [540, 103] on b "1:13.83" at bounding box center [539, 103] width 15 height 8
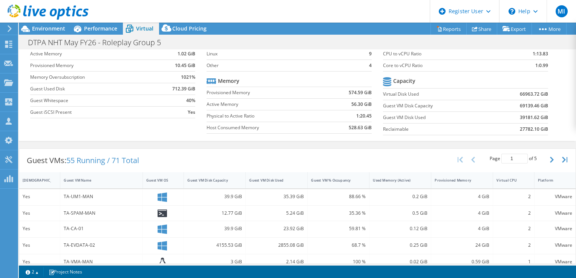
scroll to position [0, 0]
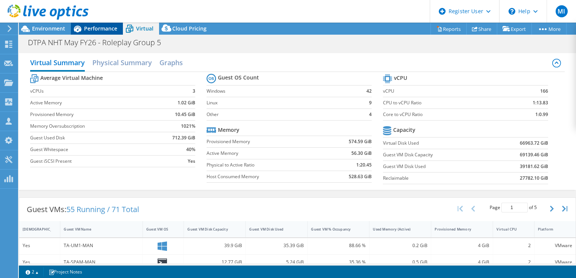
click at [113, 29] on span "Performance" at bounding box center [100, 28] width 33 height 7
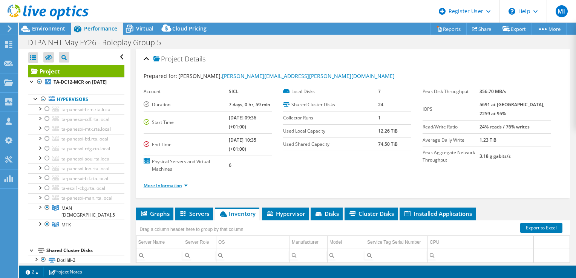
click at [173, 185] on link "More Information" at bounding box center [166, 185] width 44 height 6
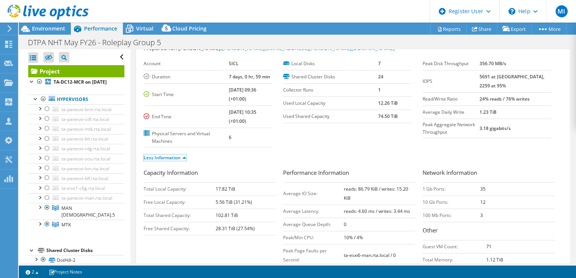
scroll to position [38, 0]
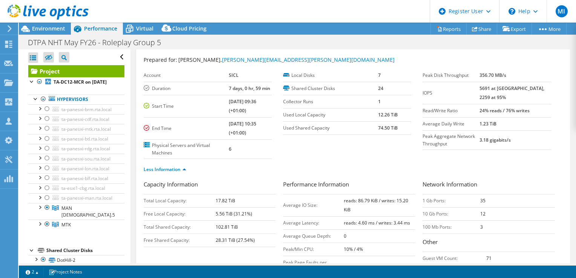
scroll to position [0, 0]
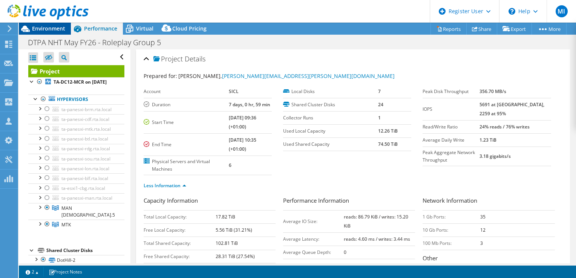
click at [36, 26] on span "Environment" at bounding box center [48, 28] width 33 height 7
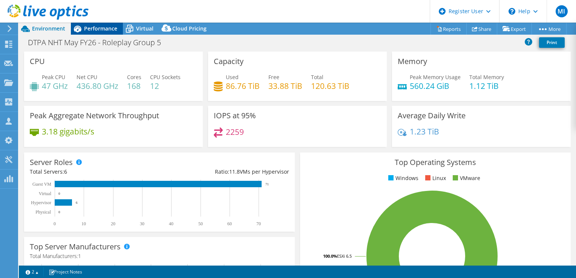
click at [115, 30] on span "Performance" at bounding box center [100, 28] width 33 height 7
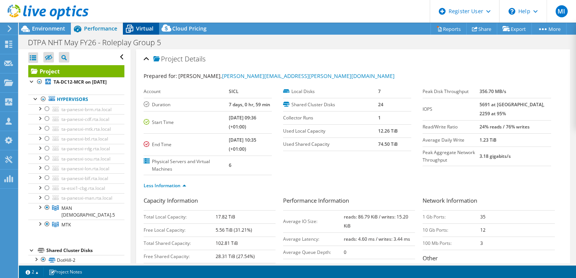
click at [136, 31] on span "Virtual" at bounding box center [144, 28] width 17 height 7
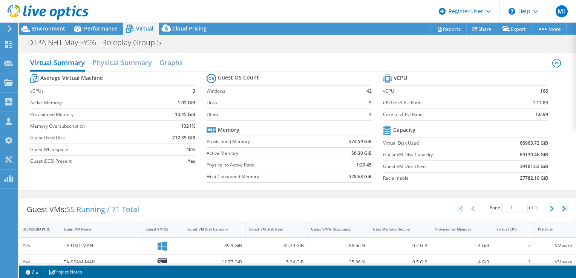
scroll to position [75, 0]
drag, startPoint x: 530, startPoint y: 106, endPoint x: 545, endPoint y: 105, distance: 15.5
click at [545, 105] on section "vCPU vCPU 166 CPU to vCPU Ratio 1:13.83 Core to vCPU Ratio 1:0.99 Capacity Virt…" at bounding box center [471, 130] width 176 height 116
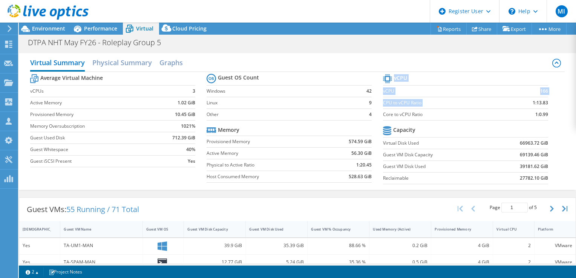
click at [544, 104] on section "vCPU vCPU 166 CPU to vCPU Ratio 1:13.83 Core to vCPU Ratio 1:0.99 Capacity Virt…" at bounding box center [471, 130] width 176 height 116
click at [541, 102] on b "1:13.83" at bounding box center [539, 103] width 15 height 8
click at [533, 102] on b "1:13.83" at bounding box center [539, 103] width 15 height 8
click at [91, 31] on span "Performance" at bounding box center [100, 28] width 33 height 7
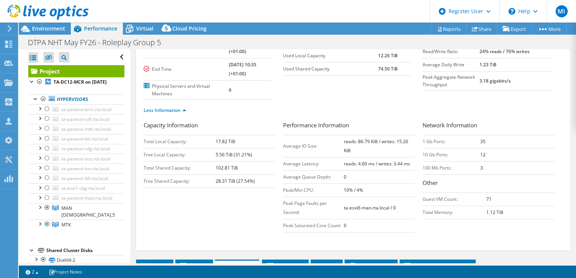
scroll to position [0, 0]
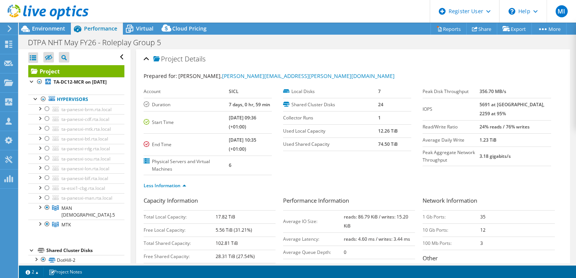
click at [146, 59] on div "Project Details" at bounding box center [353, 59] width 418 height 16
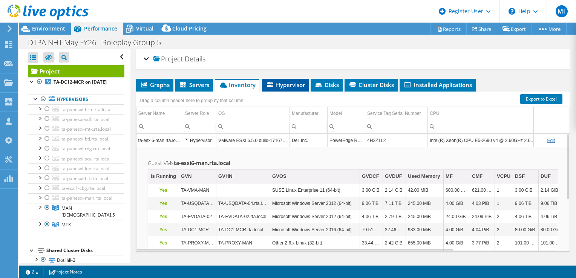
click at [298, 87] on span "Hypervisor" at bounding box center [285, 85] width 39 height 8
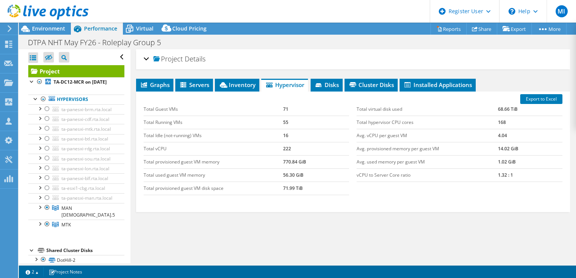
drag, startPoint x: 204, startPoint y: 154, endPoint x: 209, endPoint y: 145, distance: 9.8
drag, startPoint x: 163, startPoint y: 150, endPoint x: 144, endPoint y: 148, distance: 19.3
click at [144, 148] on td "Total vCPU" at bounding box center [214, 148] width 140 height 13
click at [278, 144] on td "Total vCPU" at bounding box center [214, 148] width 140 height 13
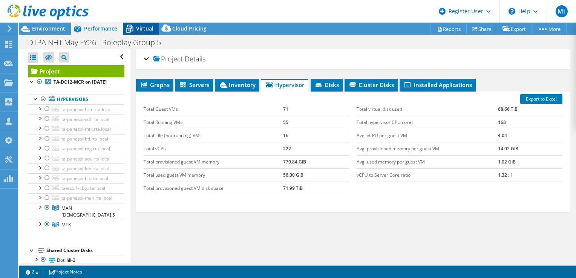
click at [139, 30] on span "Virtual" at bounding box center [144, 28] width 17 height 7
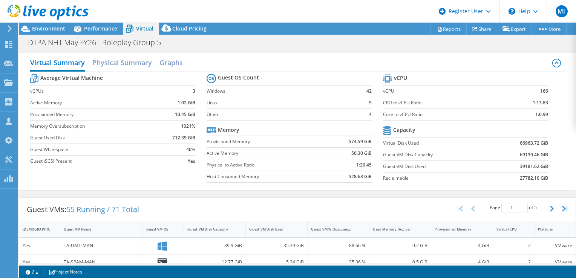
click at [48, 23] on div at bounding box center [44, 12] width 89 height 25
click at [47, 28] on span "Environment" at bounding box center [48, 28] width 33 height 7
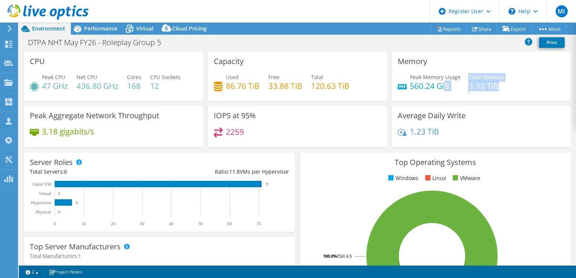
drag, startPoint x: 485, startPoint y: 83, endPoint x: 436, endPoint y: 85, distance: 48.6
click at [437, 85] on div "Peak Memory Usage 560.24 GiB Total Memory 1.12 TiB" at bounding box center [480, 85] width 167 height 24
click at [509, 91] on div "Peak Memory Usage 560.24 GiB Total Memory 1.12 TiB" at bounding box center [480, 85] width 167 height 24
drag, startPoint x: 509, startPoint y: 88, endPoint x: 461, endPoint y: 68, distance: 51.8
click at [461, 68] on div "Memory Peak Memory Usage 560.24 GiB Total Memory 1.12 TiB" at bounding box center [481, 76] width 179 height 49
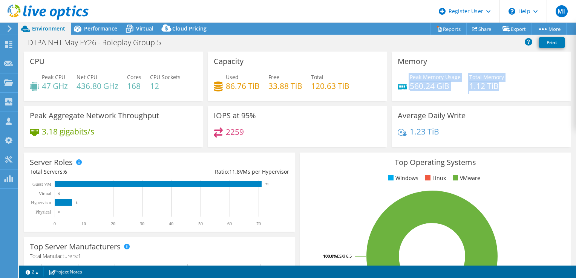
click at [462, 78] on div "Peak Memory Usage 560.24 GiB Total Memory 1.12 TiB" at bounding box center [480, 85] width 167 height 24
click at [463, 76] on div "Peak Memory Usage 560.24 GiB Total Memory 1.12 TiB" at bounding box center [480, 85] width 167 height 24
drag, startPoint x: 464, startPoint y: 75, endPoint x: 496, endPoint y: 84, distance: 32.9
click at [496, 84] on div "Peak Memory Usage 560.24 GiB Total Memory 1.12 TiB" at bounding box center [480, 85] width 167 height 24
click at [105, 21] on header "MI Dell User [PERSON_NAME] [PERSON_NAME][EMAIL_ADDRESS][DOMAIN_NAME] Dell My Pr…" at bounding box center [288, 11] width 576 height 23
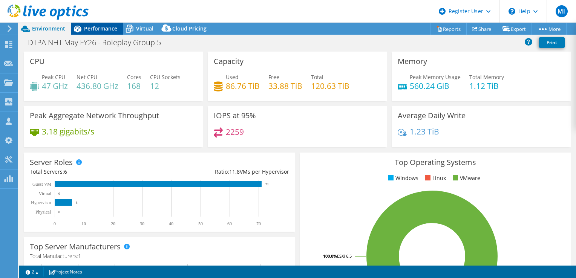
click at [102, 24] on div "Performance" at bounding box center [97, 29] width 52 height 12
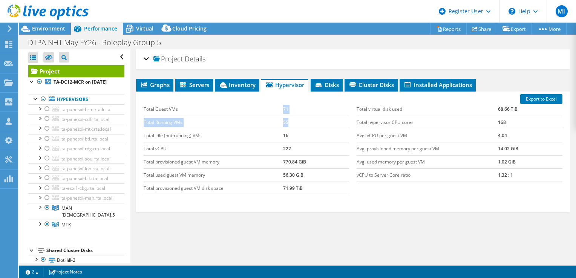
drag, startPoint x: 275, startPoint y: 106, endPoint x: 291, endPoint y: 121, distance: 22.7
click at [291, 121] on tbody "Total Guest VMs 71 Total Running VMs 55 Total Idle (not-running) VMs 16 Total v…" at bounding box center [247, 149] width 206 height 92
click at [292, 121] on td "55" at bounding box center [316, 122] width 66 height 13
drag, startPoint x: 290, startPoint y: 147, endPoint x: 263, endPoint y: 145, distance: 26.8
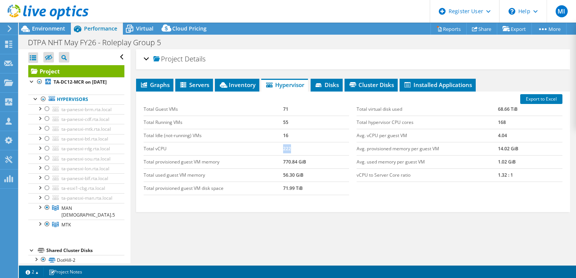
click at [264, 145] on tr "Total vCPU 222" at bounding box center [247, 148] width 206 height 13
copy tr "222"
drag, startPoint x: 297, startPoint y: 107, endPoint x: 276, endPoint y: 107, distance: 21.1
click at [276, 107] on tr "Total Guest VMs 71" at bounding box center [247, 109] width 206 height 13
drag, startPoint x: 276, startPoint y: 107, endPoint x: 282, endPoint y: 122, distance: 16.6
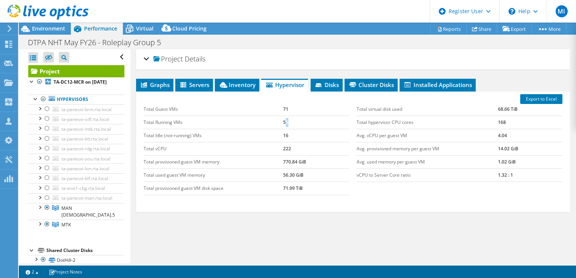
click at [283, 122] on td "55" at bounding box center [316, 122] width 66 height 13
click at [284, 124] on td "55" at bounding box center [316, 122] width 66 height 13
drag, startPoint x: 284, startPoint y: 135, endPoint x: 278, endPoint y: 134, distance: 5.3
click at [279, 134] on tr "Total Idle (not-running) VMs 16" at bounding box center [247, 135] width 206 height 13
click at [277, 134] on td "Total Idle (not-running) VMs" at bounding box center [214, 135] width 140 height 13
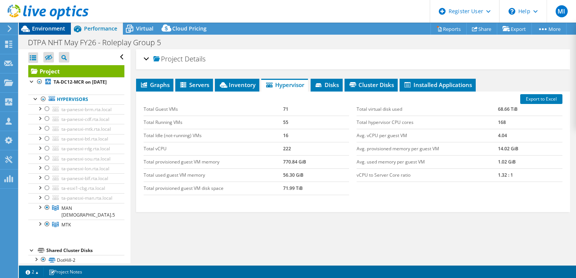
click at [42, 29] on span "Environment" at bounding box center [48, 28] width 33 height 7
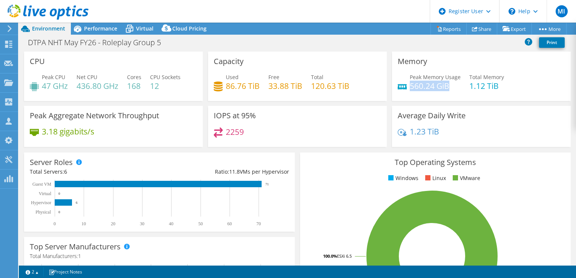
drag, startPoint x: 453, startPoint y: 87, endPoint x: 406, endPoint y: 88, distance: 46.7
click at [409, 88] on h4 "560.24 GiB" at bounding box center [434, 86] width 51 height 8
copy h4 "560.24 GiB"
click at [487, 93] on div "Peak Memory Usage 560.24 GiB Total Memory 1.12 TiB" at bounding box center [480, 85] width 167 height 24
drag, startPoint x: 403, startPoint y: 76, endPoint x: 440, endPoint y: 76, distance: 36.9
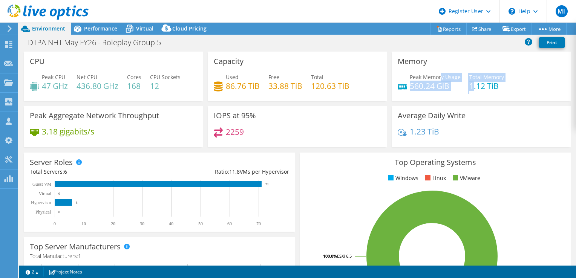
click at [440, 76] on div "Peak Memory Usage 560.24 GiB Total Memory 1.12 TiB" at bounding box center [480, 85] width 167 height 24
drag, startPoint x: 440, startPoint y: 76, endPoint x: 441, endPoint y: 85, distance: 8.4
click at [440, 78] on span "Peak Memory Usage" at bounding box center [434, 76] width 51 height 7
click at [444, 88] on h4 "560.24 GiB" at bounding box center [434, 86] width 51 height 8
drag, startPoint x: 447, startPoint y: 88, endPoint x: 434, endPoint y: 90, distance: 13.3
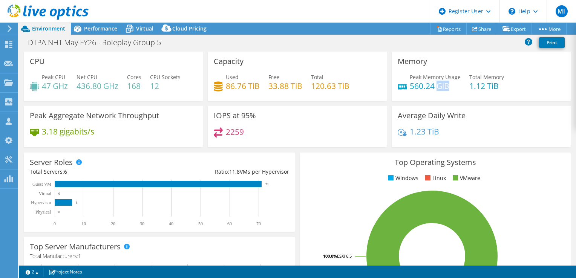
click at [434, 90] on h4 "560.24 GiB" at bounding box center [434, 86] width 51 height 8
click at [92, 35] on div "DTPA NHT May FY26 - Roleplay Group 5 Print" at bounding box center [297, 43] width 557 height 17
click at [94, 32] on div "Performance" at bounding box center [97, 29] width 52 height 12
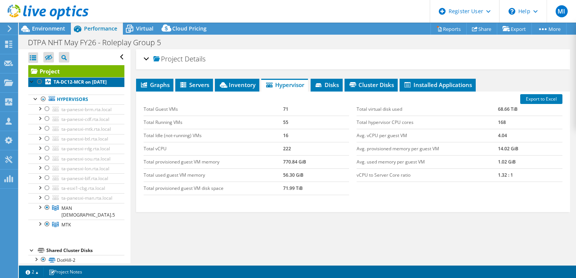
click at [91, 85] on link "TA-DC12-MCR on [DATE]" at bounding box center [76, 82] width 96 height 10
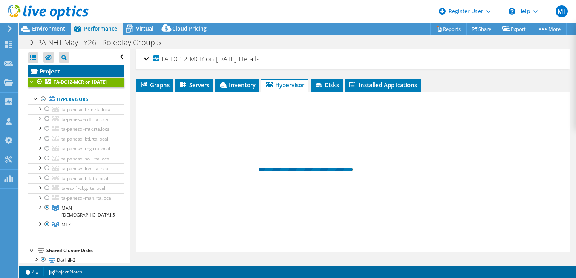
click at [90, 71] on link "Project" at bounding box center [76, 71] width 96 height 12
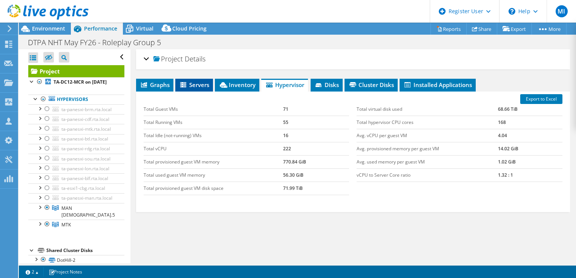
click at [205, 82] on span "Servers" at bounding box center [194, 85] width 30 height 8
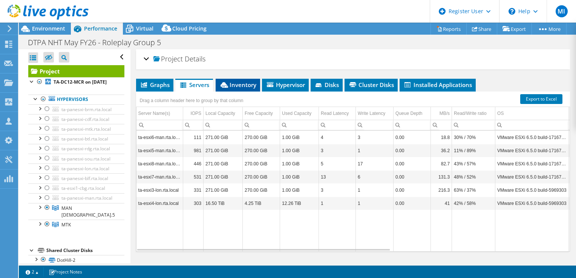
click at [228, 82] on icon at bounding box center [224, 85] width 8 height 6
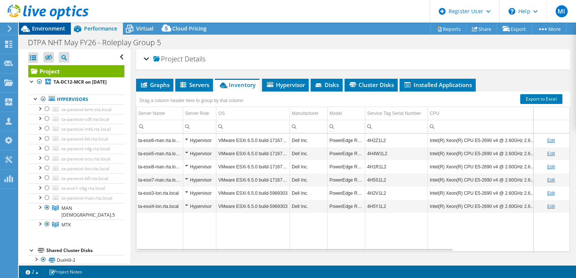
click at [39, 28] on span "Environment" at bounding box center [48, 28] width 33 height 7
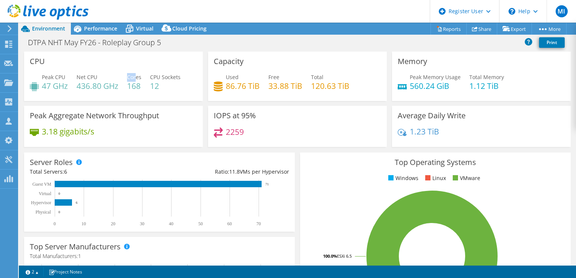
drag, startPoint x: 133, startPoint y: 77, endPoint x: 140, endPoint y: 77, distance: 6.4
click at [140, 77] on span "Cores" at bounding box center [134, 76] width 14 height 7
click at [140, 78] on span "Cores" at bounding box center [134, 76] width 14 height 7
click at [118, 67] on div "CPU Peak CPU 47 GHz Net CPU 436.80 GHz Cores 168 CPU Sockets 12" at bounding box center [113, 76] width 179 height 49
click at [93, 27] on span "Performance" at bounding box center [100, 28] width 33 height 7
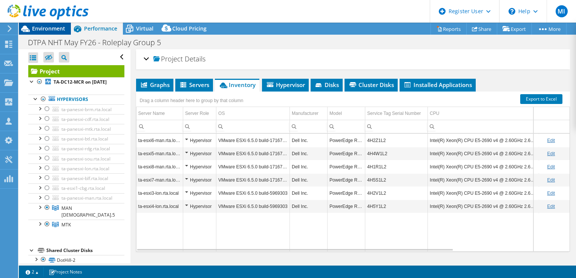
click at [33, 27] on span "Environment" at bounding box center [48, 28] width 33 height 7
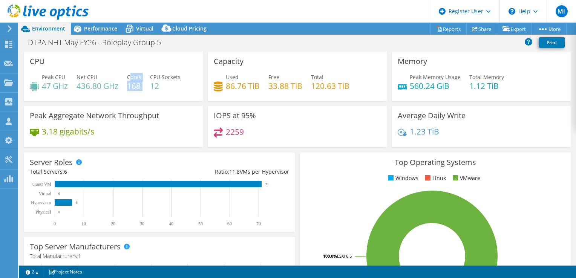
drag, startPoint x: 145, startPoint y: 89, endPoint x: 131, endPoint y: 76, distance: 18.4
click at [131, 76] on div "Peak CPU 47 GHz Net CPU 436.80 GHz Cores 168 CPU Sockets 12" at bounding box center [113, 85] width 167 height 24
click at [131, 76] on span "Cores" at bounding box center [134, 76] width 14 height 7
